Goal: Ask a question: Seek information or help from site administrators or community

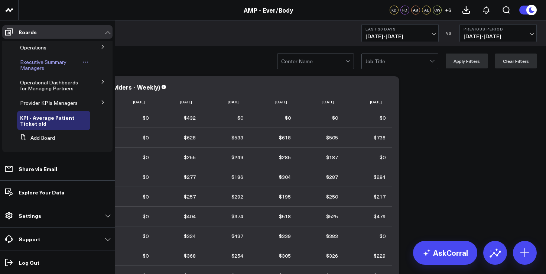
click at [46, 66] on link "Executive Summary Managers" at bounding box center [50, 65] width 61 height 12
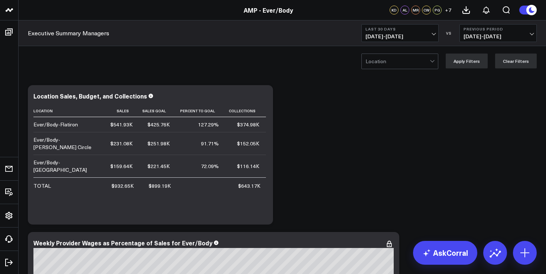
click at [382, 35] on span "[DATE] - [DATE]" at bounding box center [399, 36] width 69 height 6
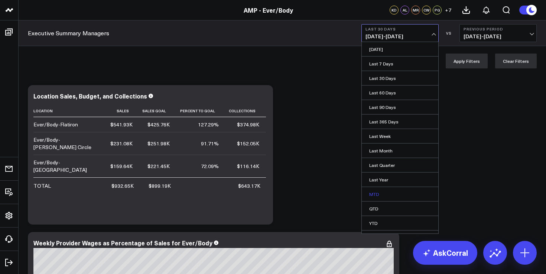
click at [390, 195] on link "MTD" at bounding box center [400, 194] width 76 height 14
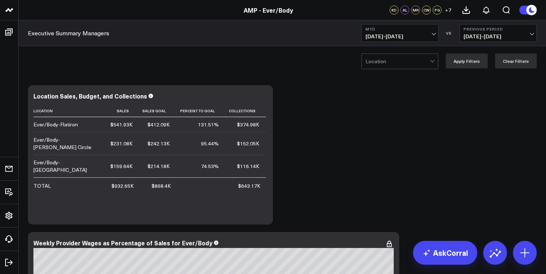
click at [411, 37] on span "[DATE] - [DATE]" at bounding box center [399, 36] width 69 height 6
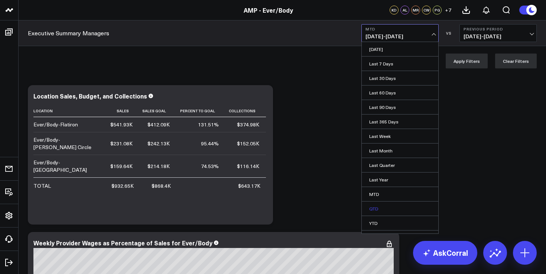
scroll to position [11, 0]
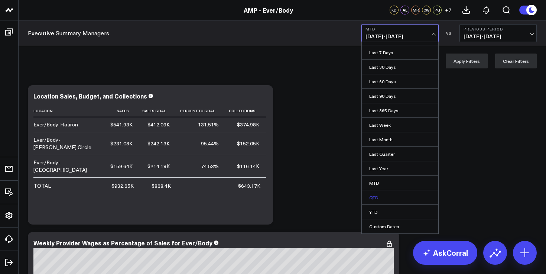
click at [377, 197] on link "QTD" at bounding box center [400, 197] width 76 height 14
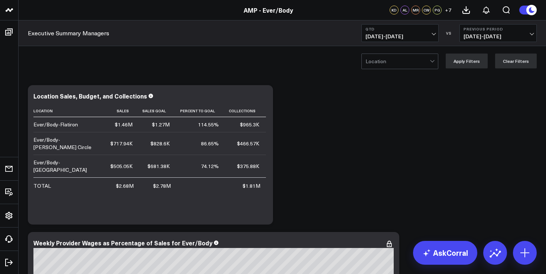
click at [406, 40] on button "QTD [DATE] - [DATE]" at bounding box center [399, 33] width 77 height 18
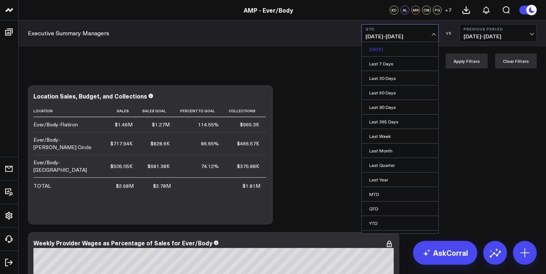
click at [395, 48] on link "[DATE]" at bounding box center [400, 49] width 76 height 14
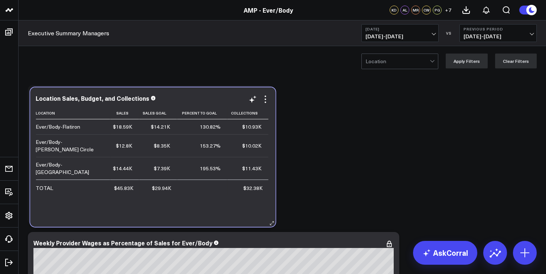
click at [243, 129] on div "$10.93K" at bounding box center [251, 126] width 19 height 7
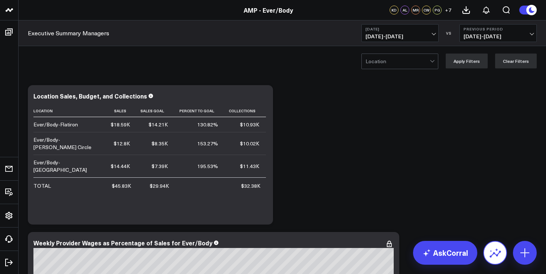
click at [495, 248] on icon at bounding box center [495, 253] width 12 height 12
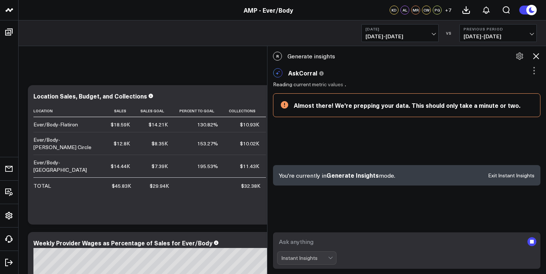
click at [352, 240] on textarea at bounding box center [400, 241] width 247 height 13
click at [533, 241] on rect "submit" at bounding box center [532, 241] width 4 height 4
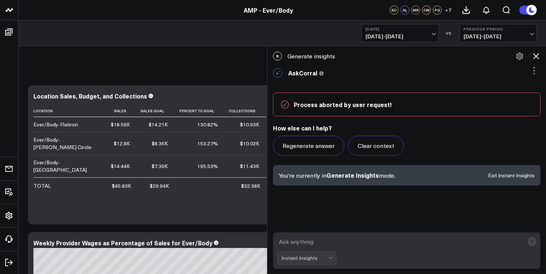
click at [389, 235] on textarea at bounding box center [400, 241] width 247 height 13
type textarea "wages flatiron mtd"
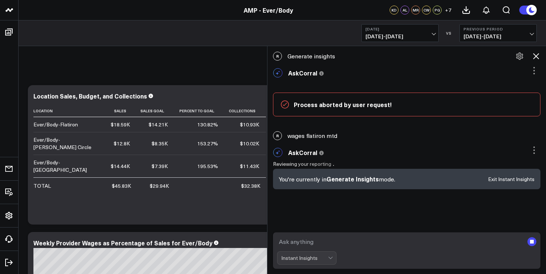
scroll to position [3, 0]
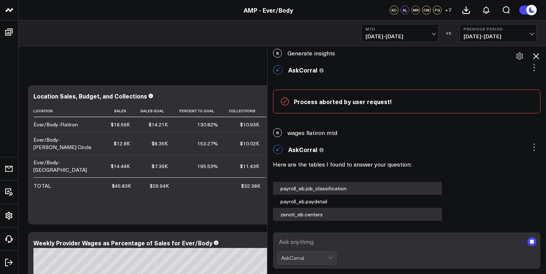
scroll to position [111, 0]
